Goal: Find contact information: Find contact information

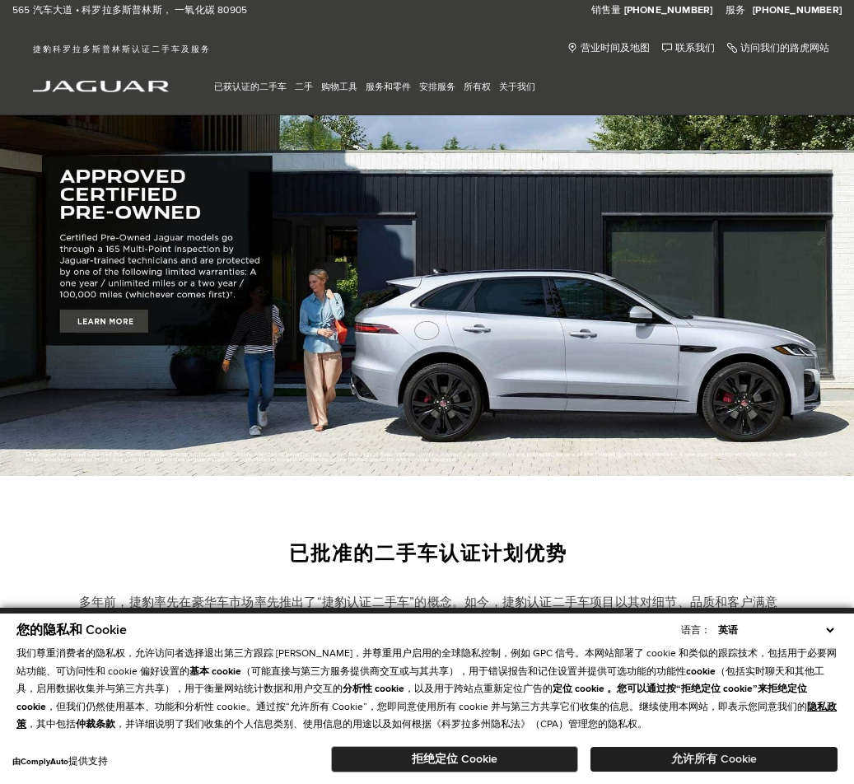
click at [662, 753] on button "允许所有 Cookie" at bounding box center [713, 759] width 247 height 25
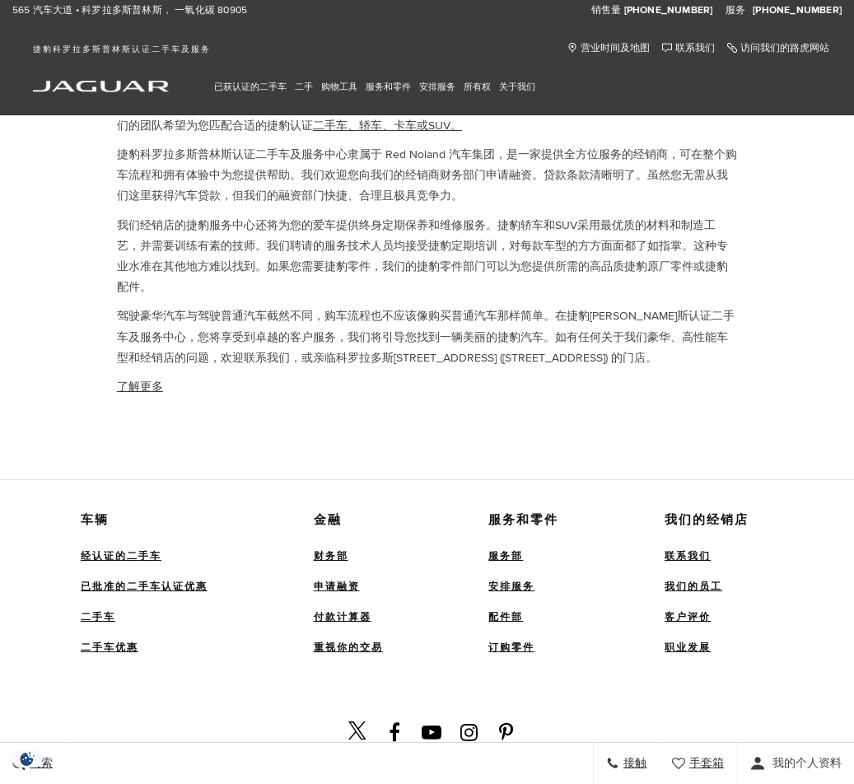
scroll to position [3124, 0]
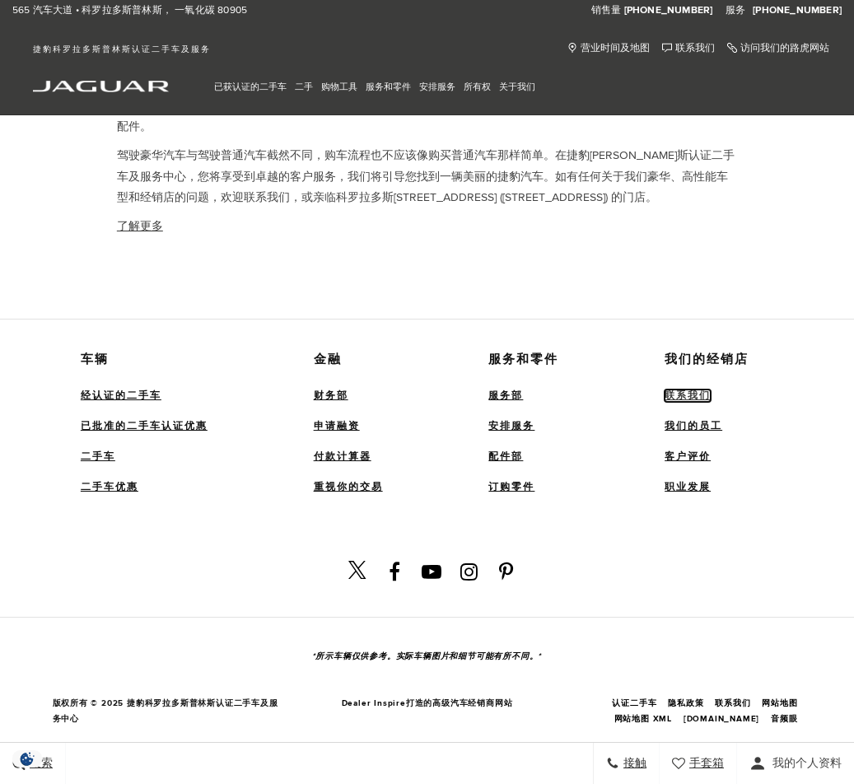
click at [682, 389] on font "联系我们" at bounding box center [687, 395] width 46 height 12
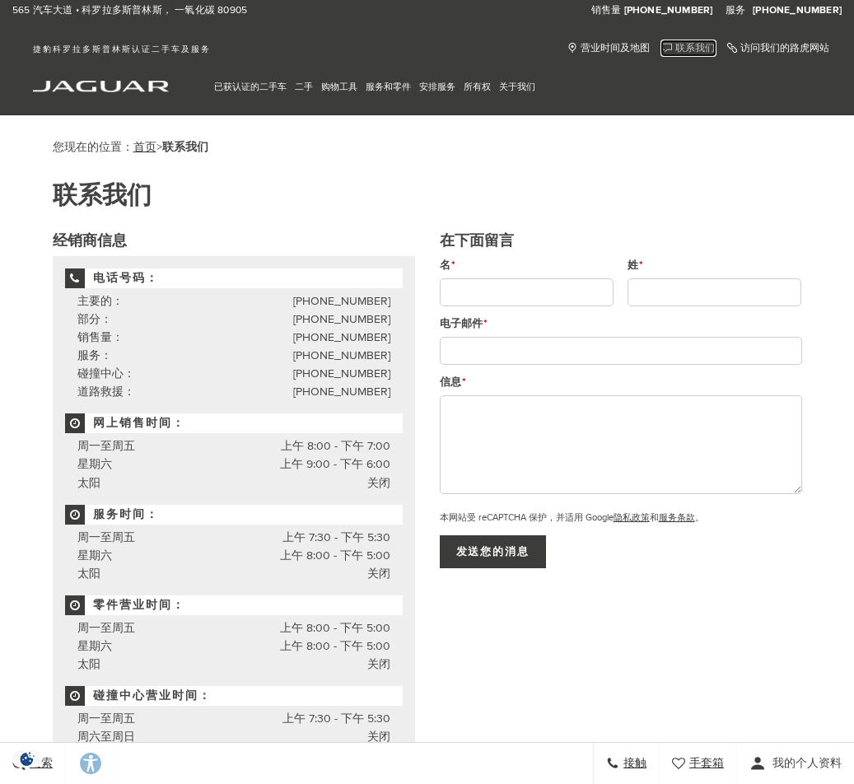
click at [686, 41] on font "联系我们" at bounding box center [695, 48] width 40 height 14
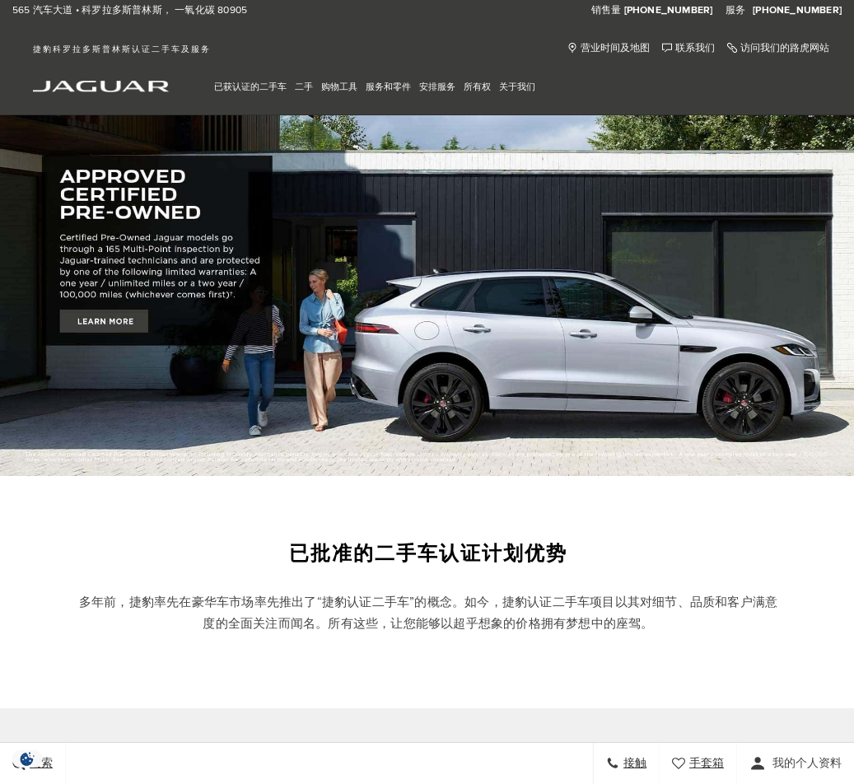
click at [420, 15] on div "销售量 ： 致电销售电话号码 (719) 302-1000 服务 ： 呼叫服务电话号码 (719) 302-1000" at bounding box center [427, 10] width 854 height 21
click at [688, 50] on font "联系我们" at bounding box center [695, 48] width 40 height 12
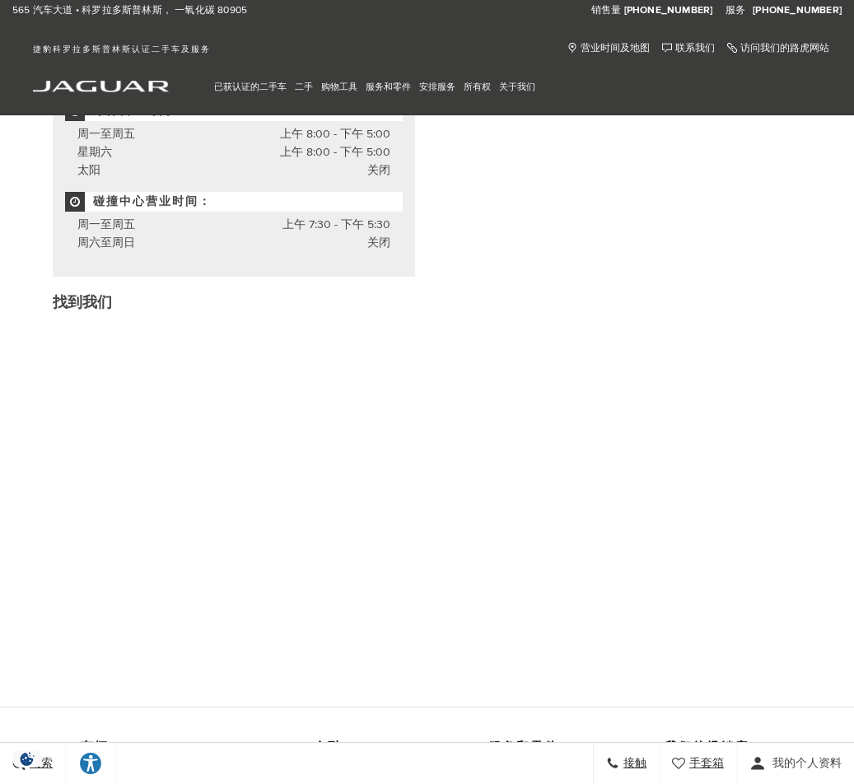
scroll to position [741, 0]
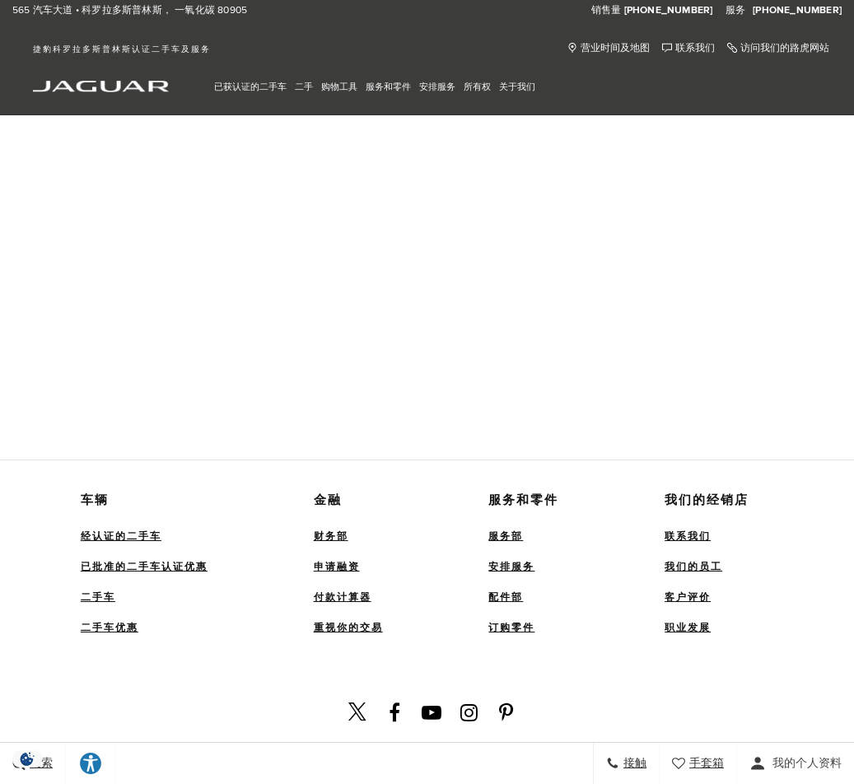
click at [468, 9] on div "销售量 ： 致电销售电话号码 [PHONE_NUMBER] 服务 ： 呼叫服务电话号码 [PHONE_NUMBER]" at bounding box center [427, 10] width 854 height 21
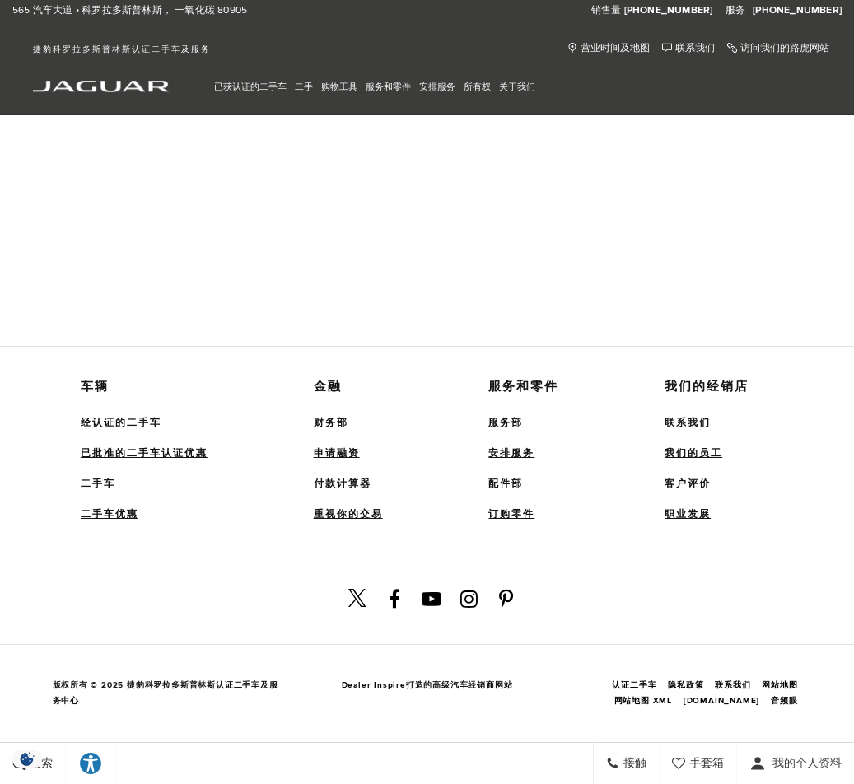
scroll to position [855, 0]
click at [686, 424] on font "联系我们" at bounding box center [687, 422] width 46 height 12
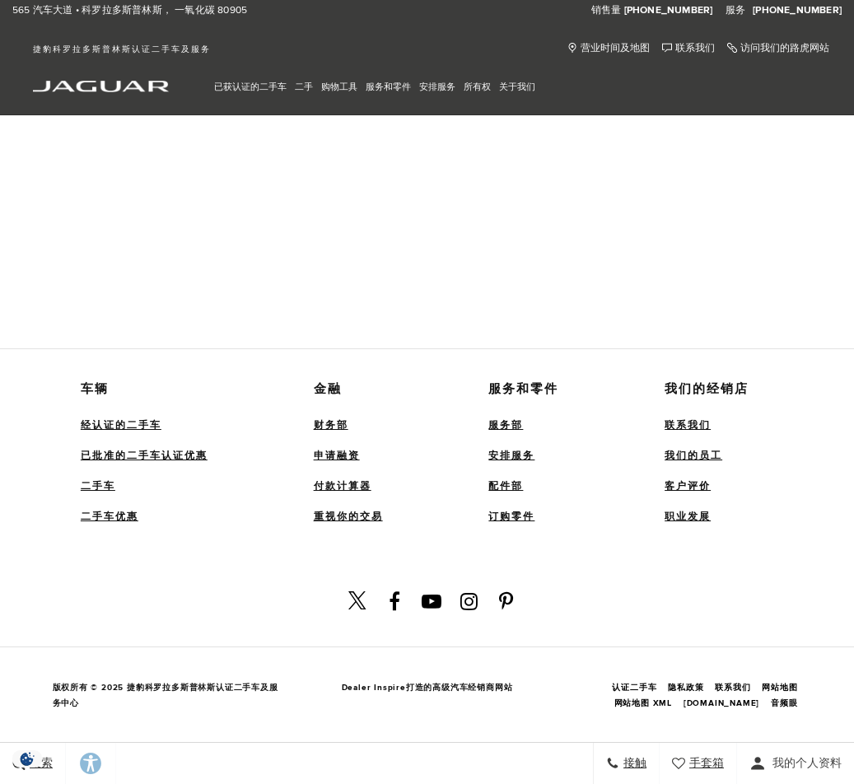
scroll to position [855, 0]
